Goal: Task Accomplishment & Management: Manage account settings

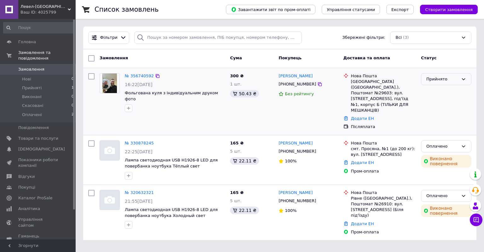
click at [444, 80] on div "Прийнято" at bounding box center [443, 79] width 32 height 7
click at [440, 102] on li "Скасовано" at bounding box center [447, 104] width 50 height 12
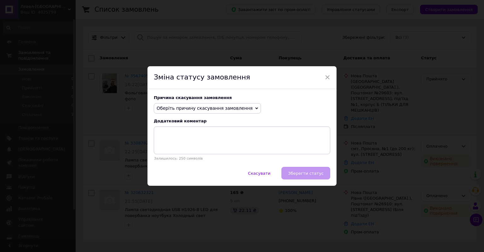
click at [204, 109] on span "Оберіть причину скасування замовлення" at bounding box center [205, 108] width 96 height 5
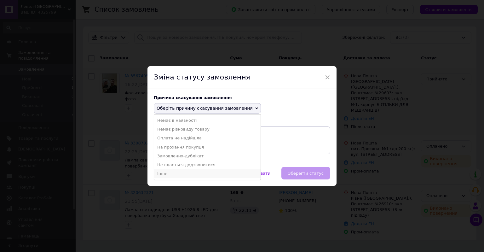
click at [165, 175] on li "Інше" at bounding box center [207, 173] width 107 height 9
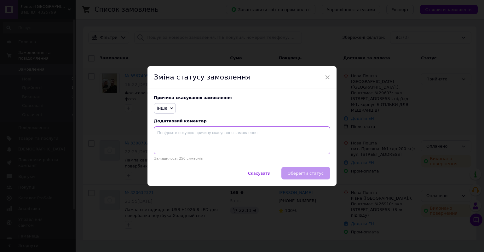
click at [187, 140] on textarea at bounding box center [242, 140] width 177 height 28
type textarea "y"
type textarea "е"
type textarea "не [PERSON_NAME]"
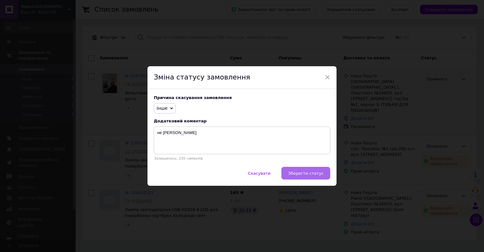
click at [303, 172] on span "Зберегти статус" at bounding box center [306, 173] width 36 height 5
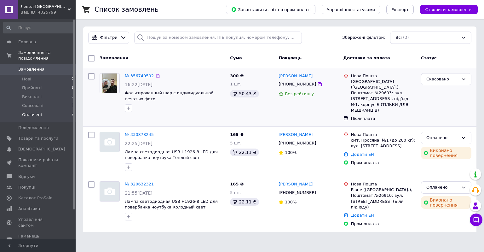
click at [37, 112] on span "Оплачені" at bounding box center [32, 115] width 20 height 6
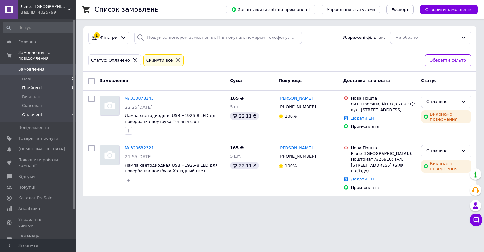
click at [39, 84] on li "Прийняті 1" at bounding box center [39, 88] width 78 height 9
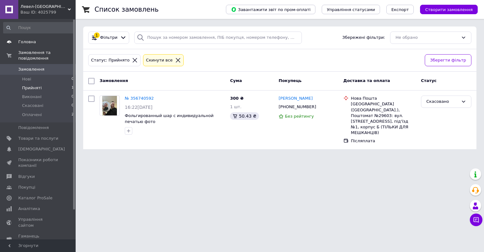
click at [25, 44] on span "Головна" at bounding box center [27, 42] width 18 height 6
